Goal: Information Seeking & Learning: Learn about a topic

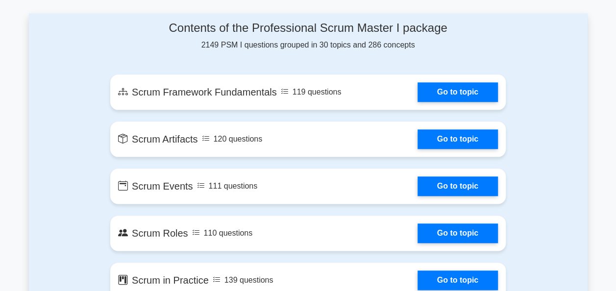
scroll to position [518, 0]
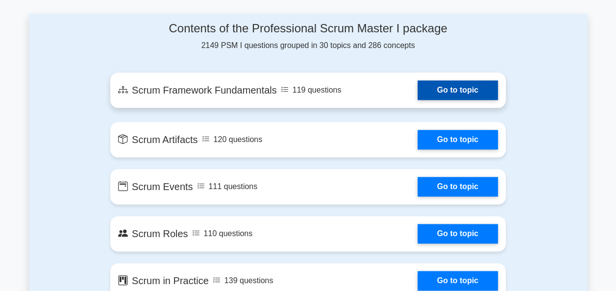
click at [472, 94] on link "Go to topic" at bounding box center [458, 90] width 80 height 20
click at [469, 83] on link "Go to topic" at bounding box center [458, 90] width 80 height 20
click at [479, 89] on link "Go to topic" at bounding box center [458, 90] width 80 height 20
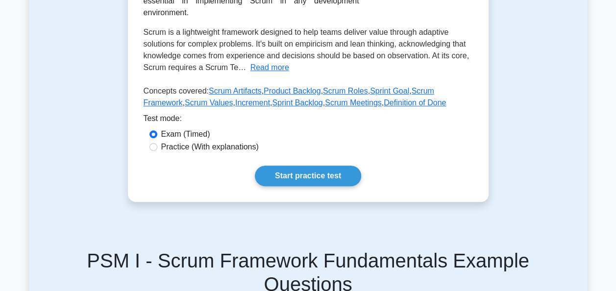
scroll to position [240, 0]
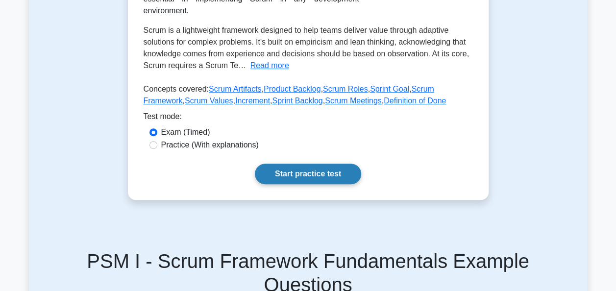
click at [350, 164] on link "Start practice test" at bounding box center [308, 174] width 106 height 21
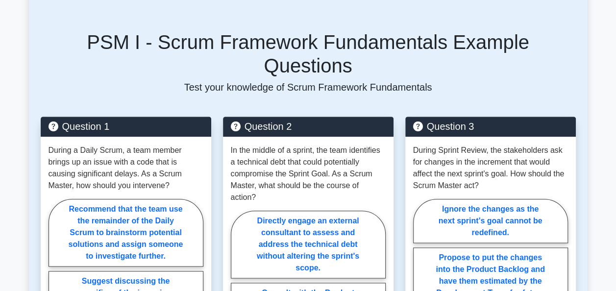
scroll to position [457, 0]
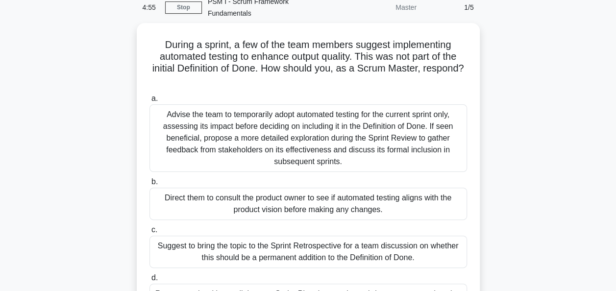
scroll to position [47, 0]
